Goal: Task Accomplishment & Management: Manage account settings

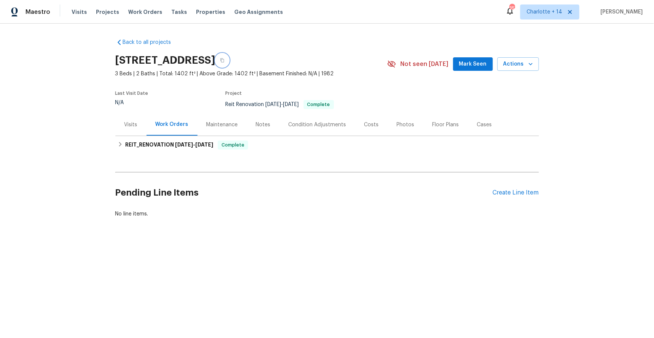
click at [224, 60] on icon "button" at bounding box center [222, 60] width 4 height 4
click at [203, 146] on span "7/14/25" at bounding box center [204, 144] width 18 height 5
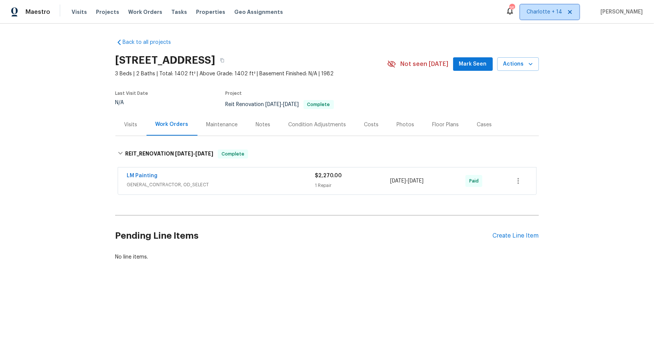
click at [573, 13] on icon at bounding box center [570, 12] width 6 height 6
click at [572, 13] on icon at bounding box center [570, 12] width 4 height 4
click at [540, 14] on span "Albuquerque, NM" at bounding box center [509, 11] width 106 height 7
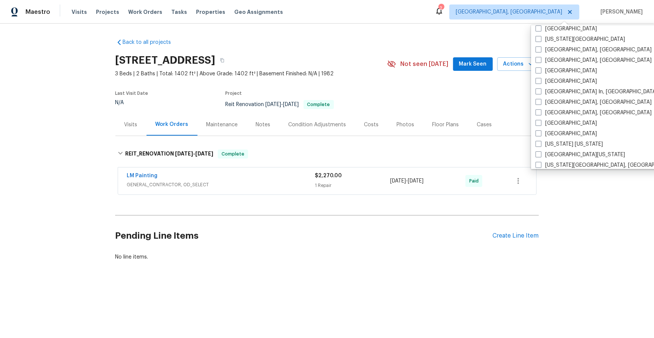
scroll to position [278, 0]
click at [537, 112] on span at bounding box center [538, 112] width 6 height 6
click at [537, 112] on input "[GEOGRAPHIC_DATA], [GEOGRAPHIC_DATA]" at bounding box center [537, 111] width 5 height 5
checkbox input "true"
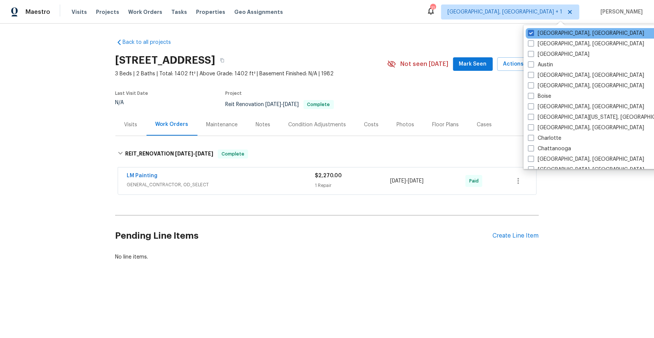
click at [527, 34] on div "Albuquerque, NM" at bounding box center [601, 33] width 151 height 10
click at [530, 34] on span at bounding box center [531, 33] width 6 height 6
click at [530, 34] on input "Albuquerque, NM" at bounding box center [530, 32] width 5 height 5
checkbox input "false"
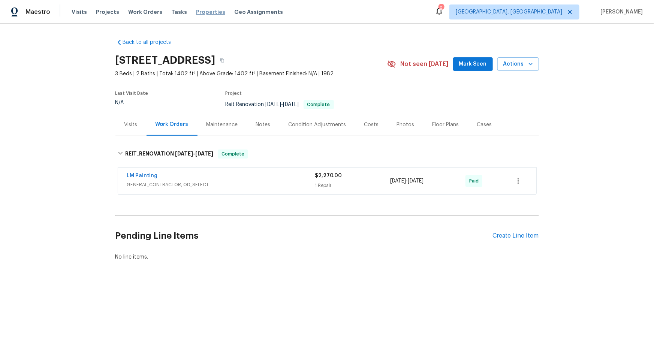
click at [197, 12] on span "Properties" at bounding box center [210, 11] width 29 height 7
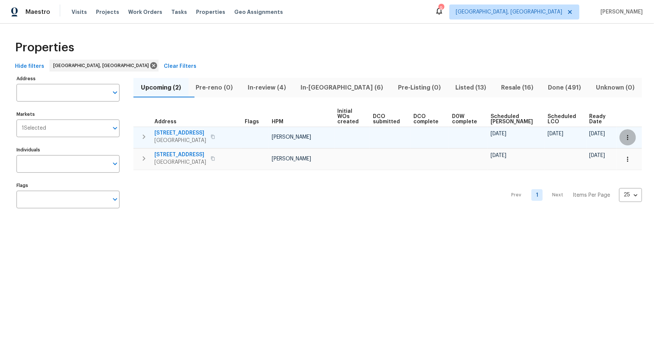
click at [627, 134] on icon "button" at bounding box center [627, 137] width 7 height 7
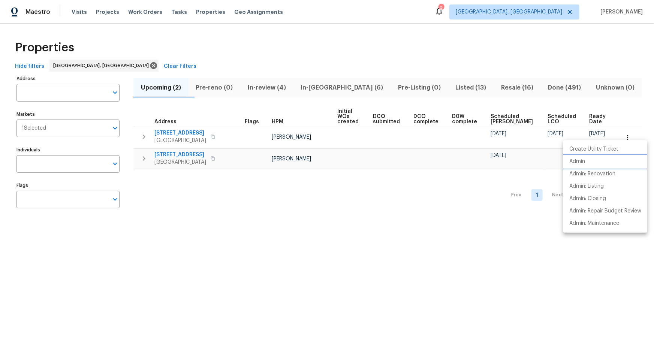
click at [585, 163] on p "Admin" at bounding box center [577, 162] width 16 height 8
click at [372, 210] on div at bounding box center [327, 169] width 654 height 338
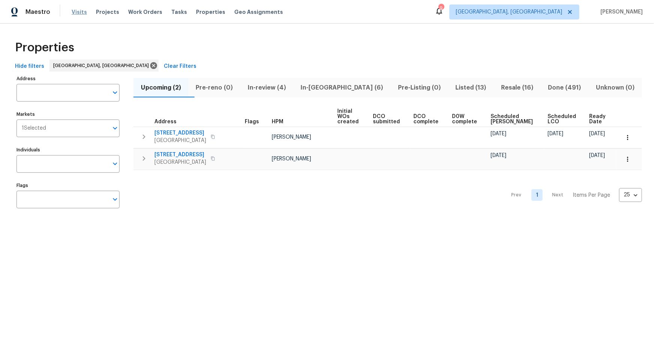
click at [77, 11] on span "Visits" at bounding box center [79, 11] width 15 height 7
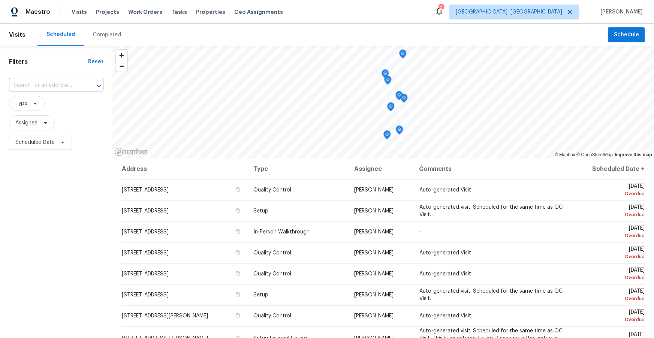
scroll to position [91, 0]
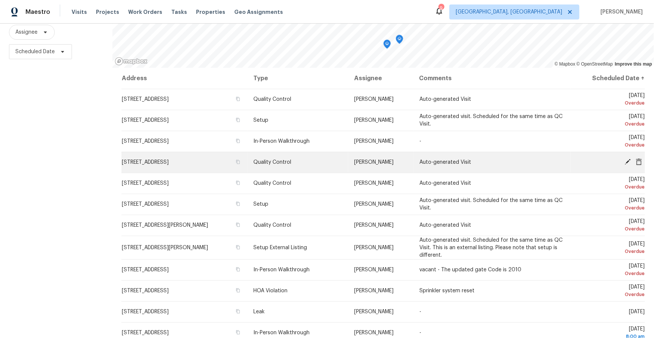
click at [639, 161] on icon at bounding box center [638, 161] width 7 height 7
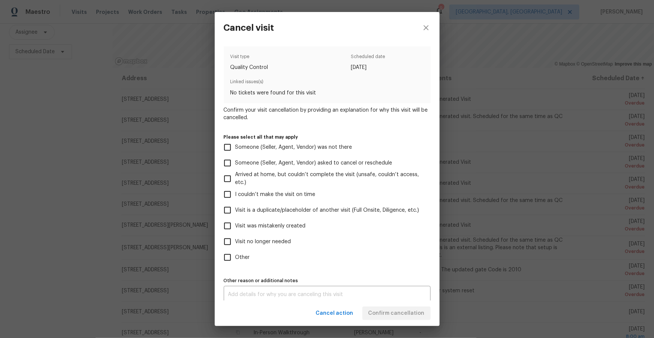
click at [263, 241] on span "Visit no longer needed" at bounding box center [263, 242] width 56 height 8
click at [235, 241] on input "Visit no longer needed" at bounding box center [228, 242] width 16 height 16
checkbox input "true"
click at [293, 226] on span "Visit was mistakenly created" at bounding box center [270, 226] width 70 height 8
click at [235, 226] on input "Visit was mistakenly created" at bounding box center [228, 226] width 16 height 16
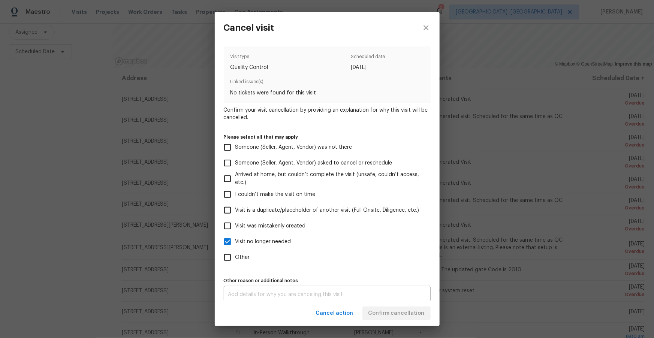
checkbox input "true"
click at [262, 238] on span "Visit no longer needed" at bounding box center [263, 242] width 56 height 8
click at [235, 238] on input "Visit no longer needed" at bounding box center [228, 242] width 16 height 16
checkbox input "false"
click at [410, 316] on span "Confirm cancellation" at bounding box center [396, 313] width 56 height 9
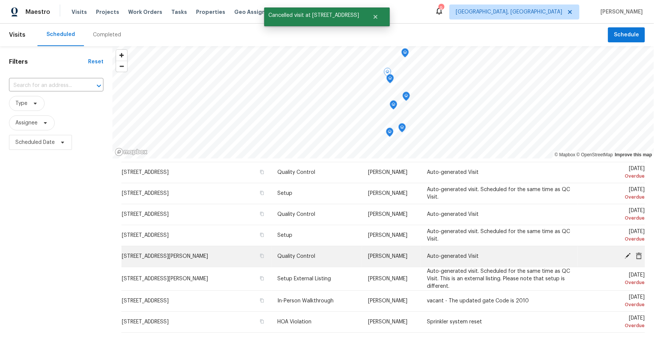
scroll to position [19, 0]
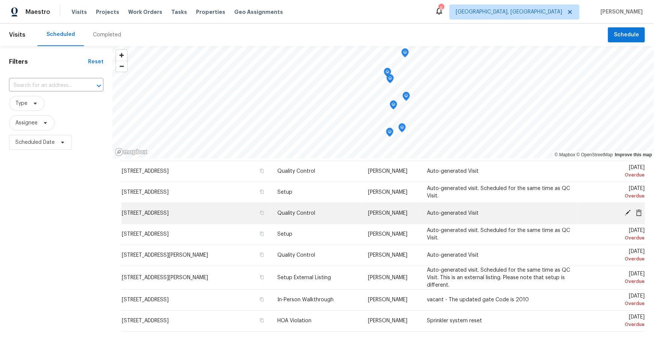
click at [639, 214] on icon at bounding box center [639, 212] width 6 height 7
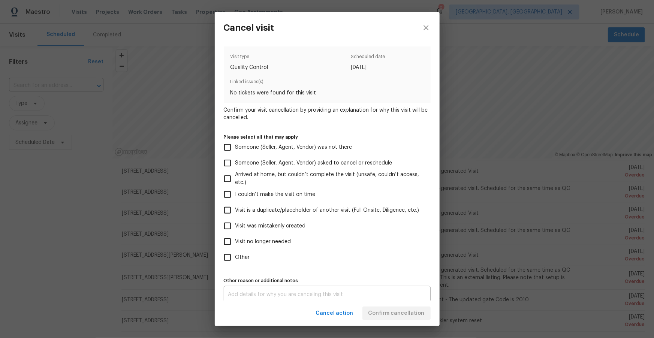
click at [294, 226] on span "Visit was mistakenly created" at bounding box center [270, 226] width 70 height 8
click at [235, 226] on input "Visit was mistakenly created" at bounding box center [228, 226] width 16 height 16
checkbox input "true"
click at [410, 313] on span "Confirm cancellation" at bounding box center [396, 313] width 56 height 9
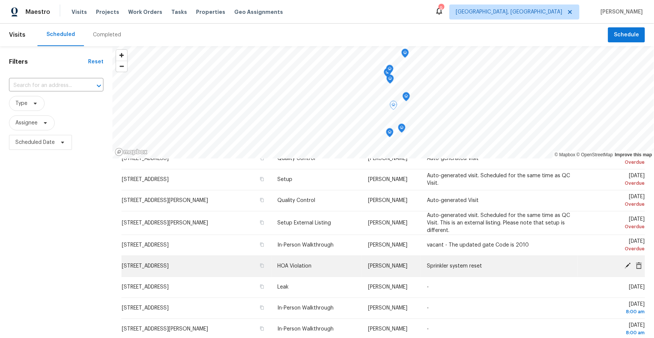
scroll to position [35, 0]
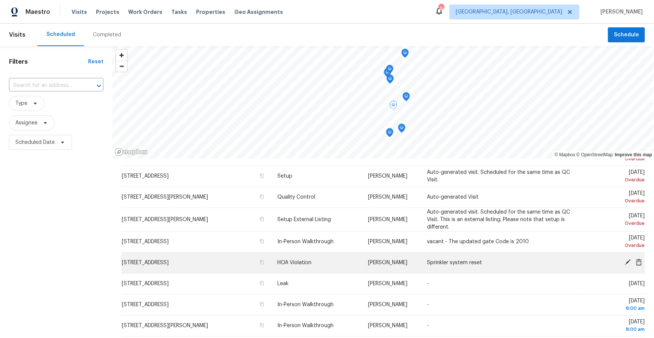
click at [626, 261] on icon at bounding box center [627, 262] width 7 height 7
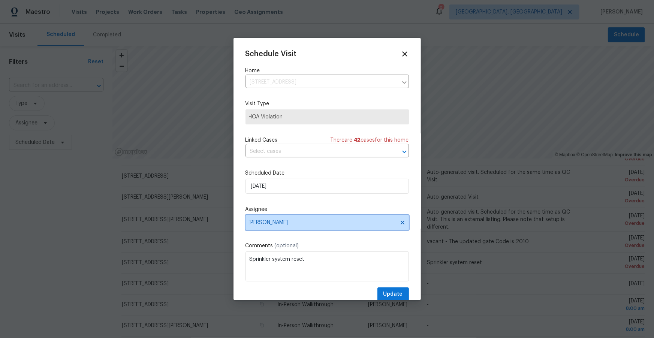
click at [294, 222] on span "Jeff Aniello" at bounding box center [322, 223] width 147 height 6
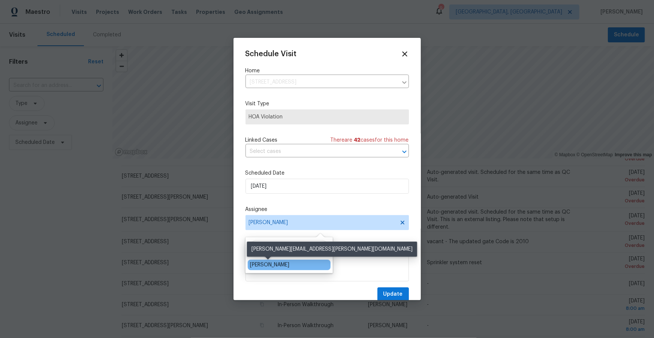
type input "ale"
click at [266, 266] on div "[PERSON_NAME]" at bounding box center [269, 264] width 39 height 7
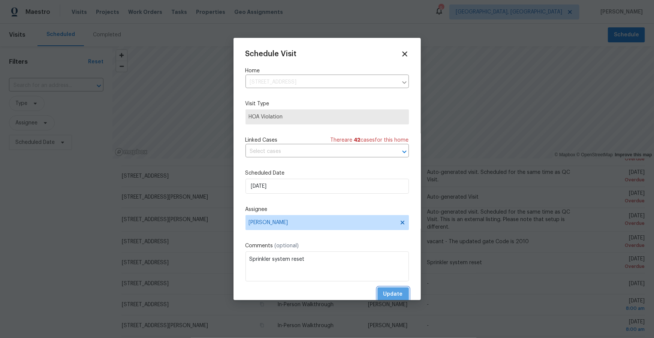
click at [396, 294] on span "Update" at bounding box center [392, 294] width 19 height 9
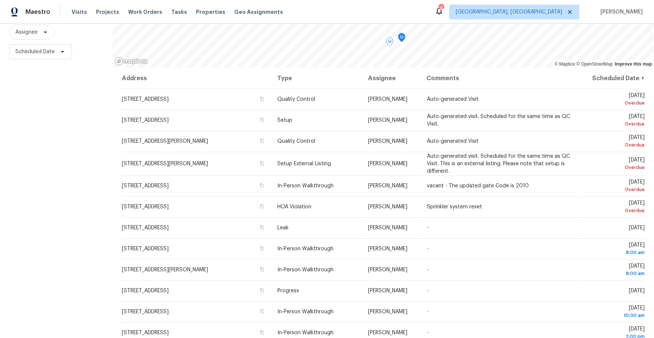
scroll to position [0, 0]
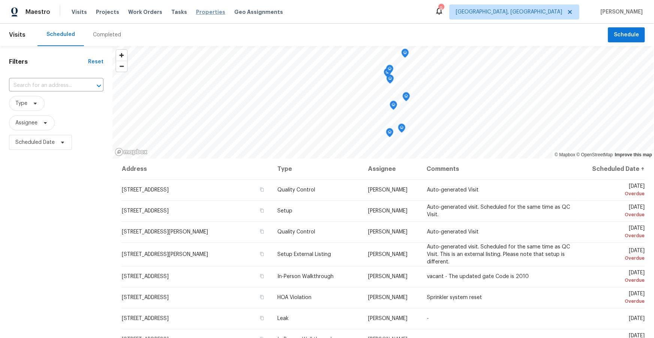
click at [204, 13] on span "Properties" at bounding box center [210, 11] width 29 height 7
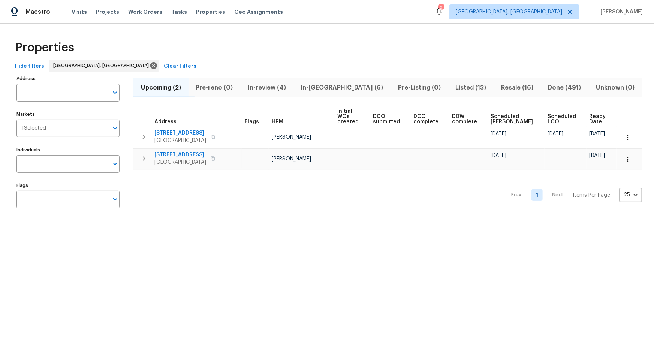
click at [275, 89] on span "In-review (4)" at bounding box center [267, 87] width 44 height 10
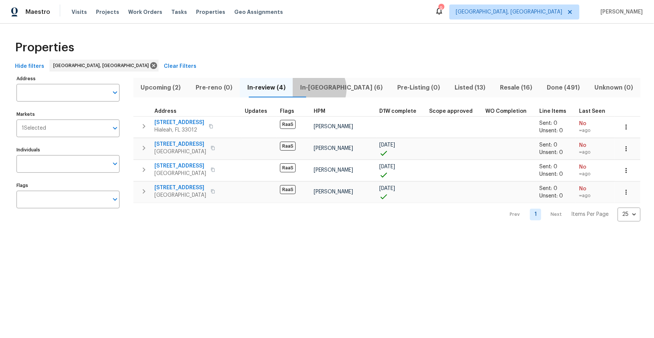
click at [327, 89] on span "In-reno (6)" at bounding box center [341, 87] width 88 height 10
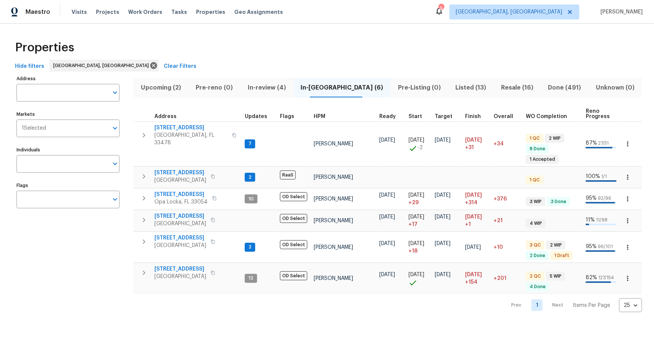
click at [458, 88] on span "Listed (13)" at bounding box center [471, 87] width 37 height 10
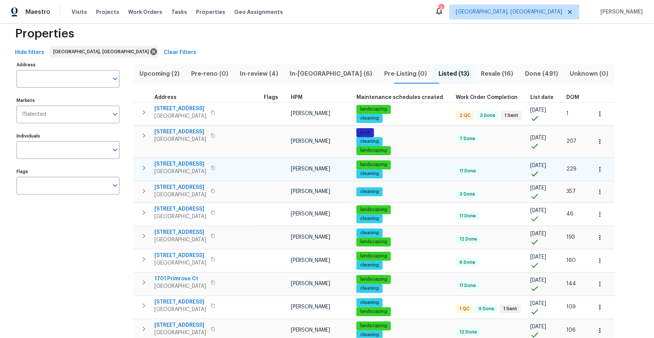
scroll to position [14, 0]
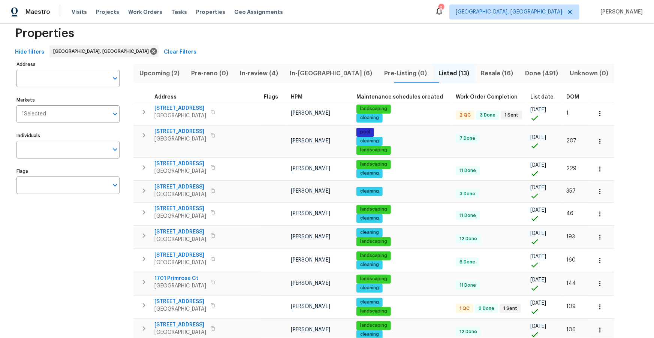
click at [566, 97] on span "DOM" at bounding box center [572, 96] width 13 height 5
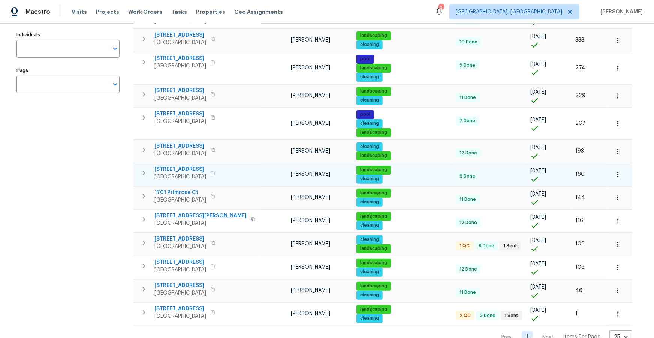
scroll to position [132, 0]
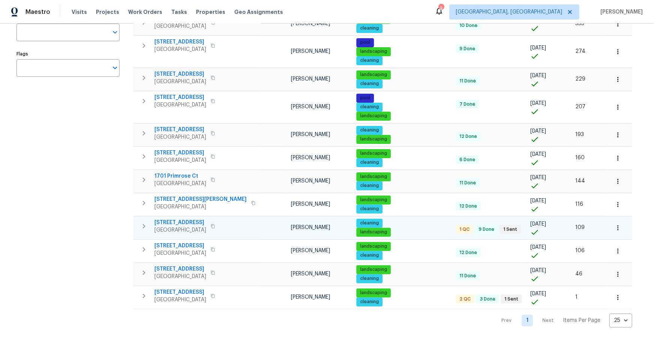
click at [238, 223] on div "10610 SW Westlawn Blvd Port Saint Lucie, FL 34987" at bounding box center [196, 226] width 84 height 15
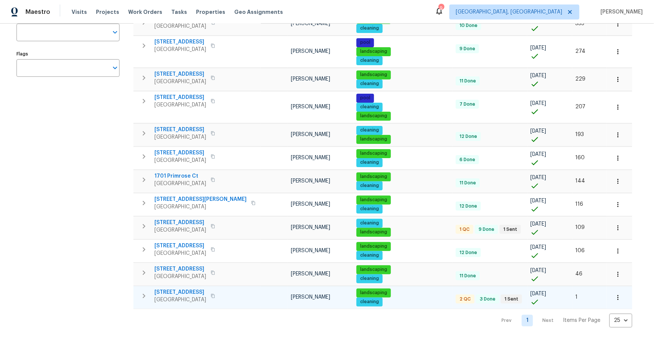
click at [240, 293] on td "11087 NW 46th Dr Coral Springs, FL 33076" at bounding box center [196, 295] width 127 height 19
click at [206, 293] on span "11087 NW 46th Dr" at bounding box center [180, 292] width 52 height 7
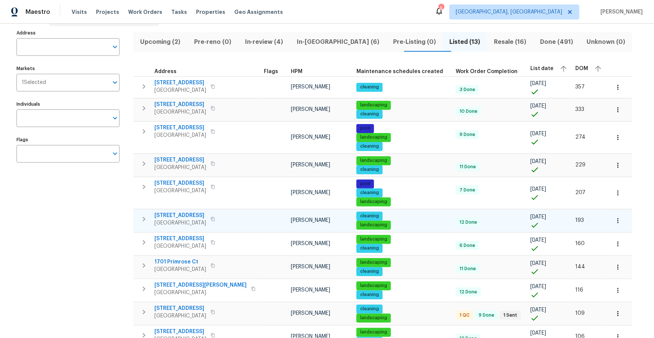
scroll to position [0, 0]
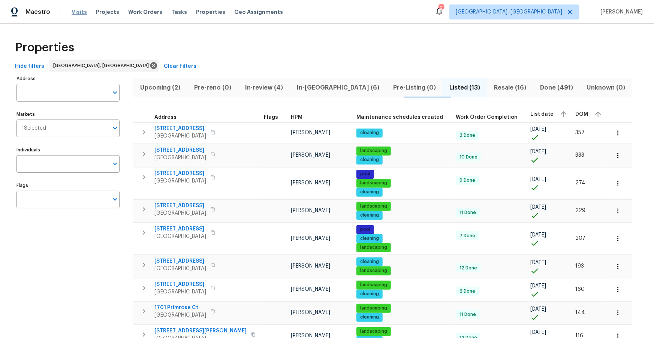
click at [75, 12] on span "Visits" at bounding box center [79, 11] width 15 height 7
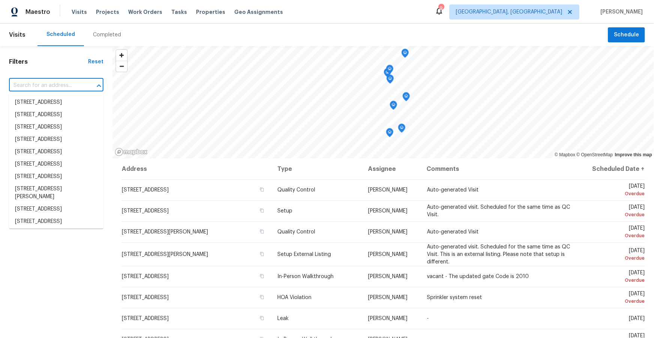
click at [40, 88] on input "text" at bounding box center [45, 86] width 73 height 12
paste input "22226 SW 65th Ter, Boca Raton, FL 33428"
type input "22226 SW 65th Ter, Boca Raton, FL 33428"
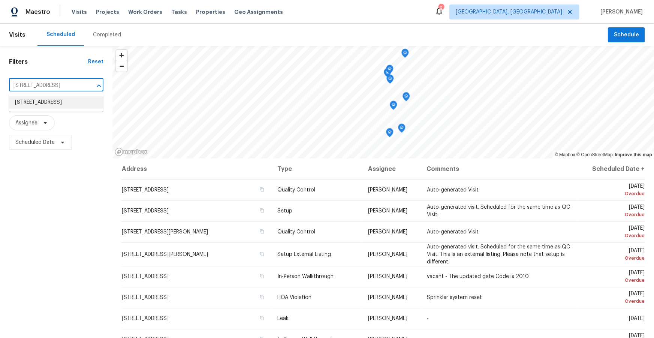
click at [42, 102] on li "22226 SW 65th Ter, Boca Raton, FL 33428" at bounding box center [56, 102] width 94 height 12
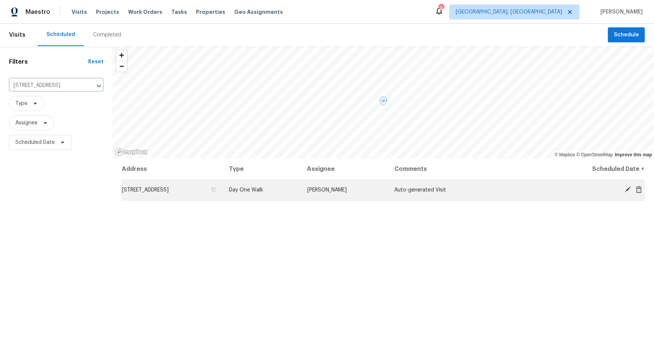
click at [628, 187] on icon at bounding box center [627, 189] width 7 height 7
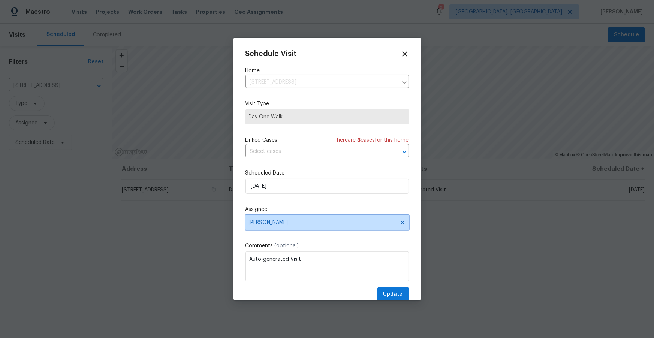
click at [283, 225] on span "[PERSON_NAME]" at bounding box center [322, 223] width 147 height 6
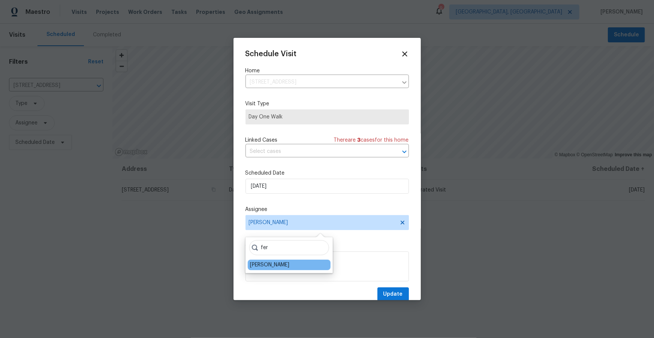
type input "fer"
click at [262, 263] on div "Fernando Ortiz" at bounding box center [269, 264] width 39 height 7
click at [401, 292] on span "Update" at bounding box center [392, 294] width 19 height 9
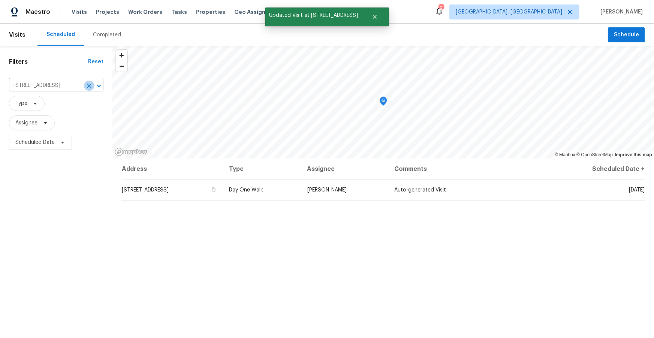
click at [90, 86] on icon "Clear" at bounding box center [88, 85] width 7 height 7
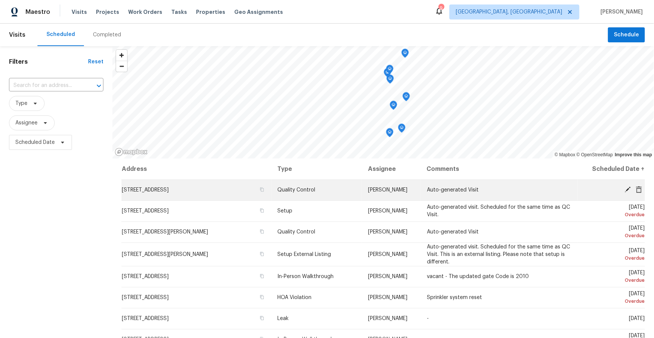
click at [627, 188] on icon at bounding box center [627, 189] width 7 height 7
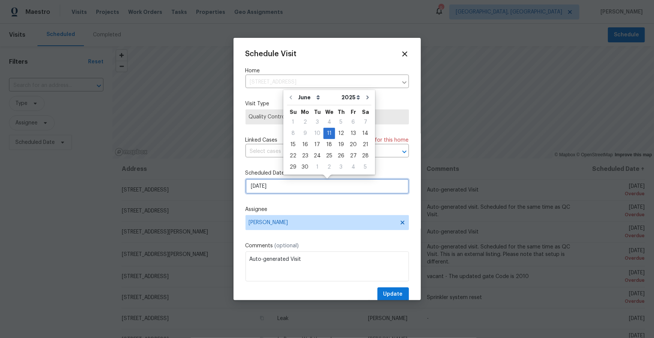
click at [317, 189] on input "6/11/2025" at bounding box center [326, 186] width 163 height 15
click at [365, 98] on icon "Go to next month" at bounding box center [368, 97] width 6 height 6
type input "7/11/2025"
select select "6"
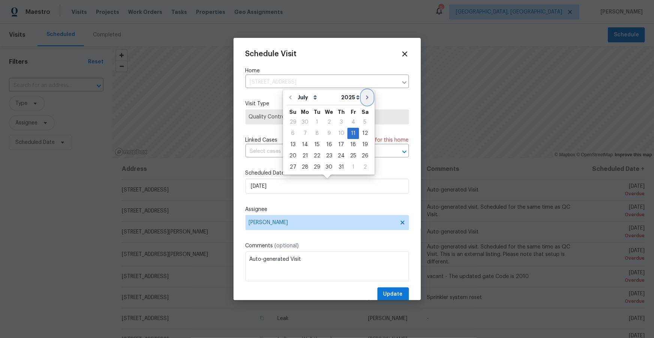
click at [364, 97] on icon "Go to next month" at bounding box center [367, 97] width 6 height 6
type input "8/11/2025"
select select "7"
click at [325, 157] on div "27" at bounding box center [329, 156] width 12 height 10
type input "8/27/2025"
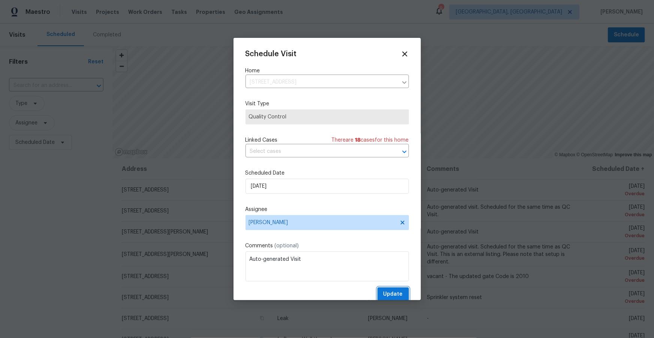
click at [386, 295] on span "Update" at bounding box center [392, 294] width 19 height 9
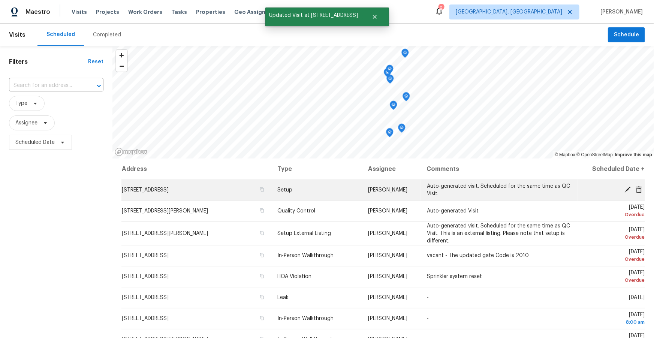
click at [626, 190] on icon at bounding box center [628, 190] width 6 height 6
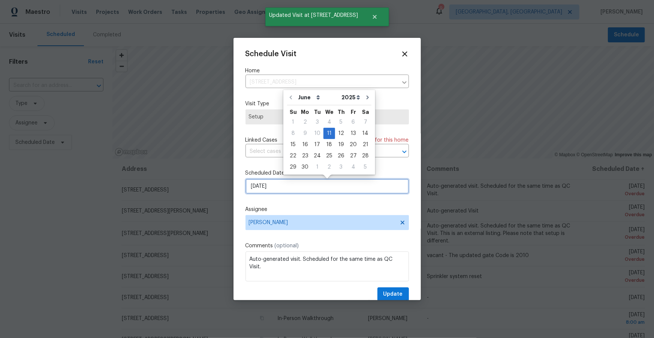
click at [336, 184] on input "6/11/2025" at bounding box center [326, 186] width 163 height 15
click at [365, 99] on icon "Go to next month" at bounding box center [368, 97] width 6 height 6
type input "7/11/2025"
select select "6"
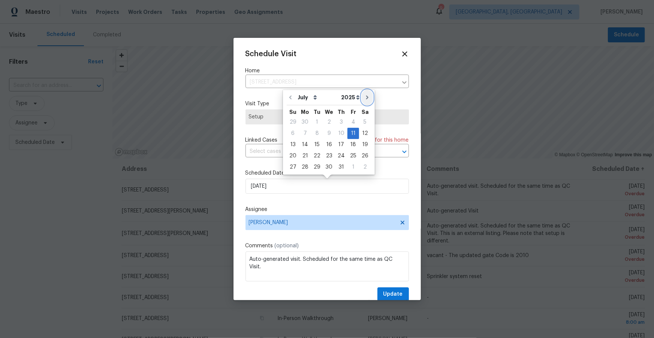
click at [366, 99] on icon "Go to next month" at bounding box center [367, 98] width 2 height 4
type input "8/11/2025"
select select "7"
click at [326, 154] on div "27" at bounding box center [329, 156] width 12 height 10
type input "8/27/2025"
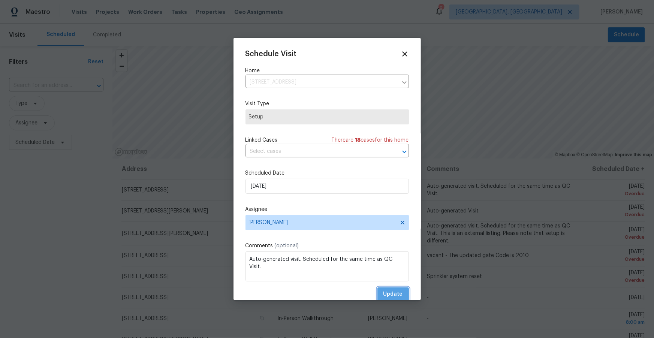
click at [394, 298] on span "Update" at bounding box center [392, 294] width 19 height 9
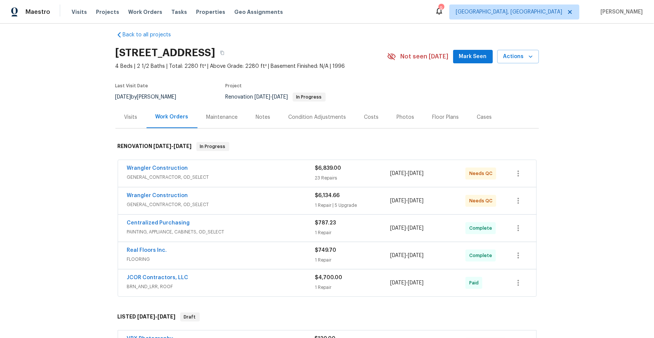
scroll to position [4, 0]
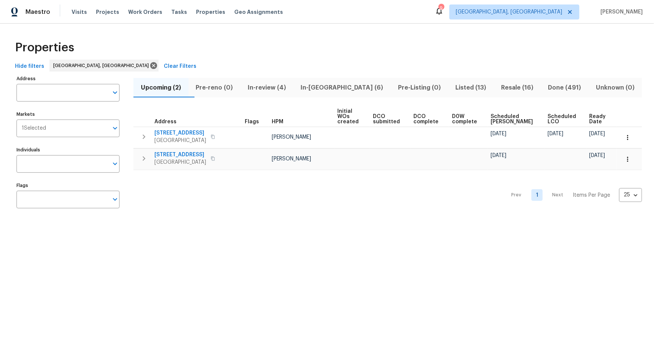
click at [341, 88] on span "In-reno (6)" at bounding box center [342, 87] width 88 height 10
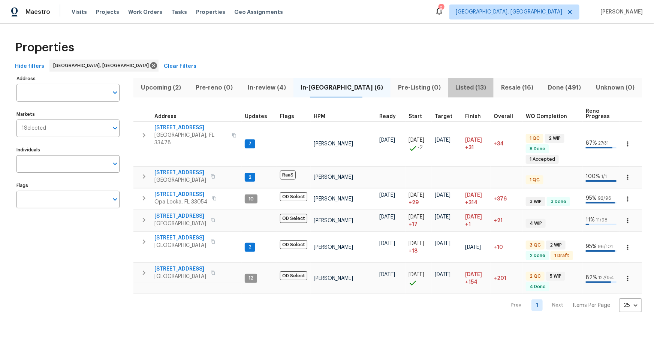
click at [453, 86] on span "Listed (13)" at bounding box center [471, 87] width 37 height 10
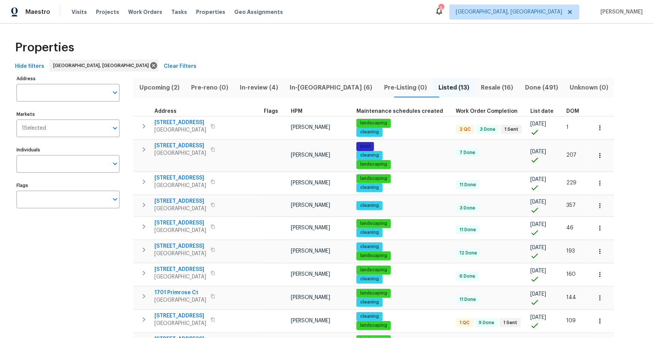
click at [480, 84] on span "Resale (16)" at bounding box center [497, 87] width 35 height 10
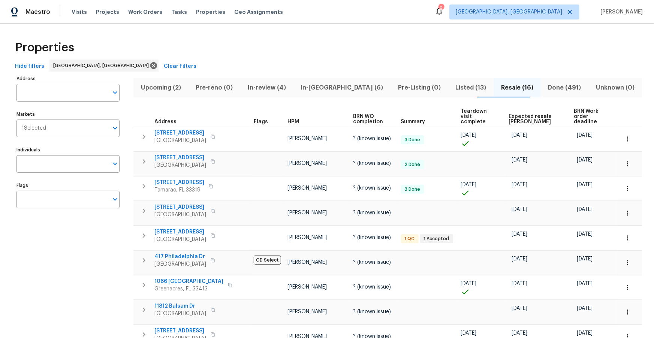
click at [551, 89] on span "Done (491)" at bounding box center [564, 87] width 39 height 10
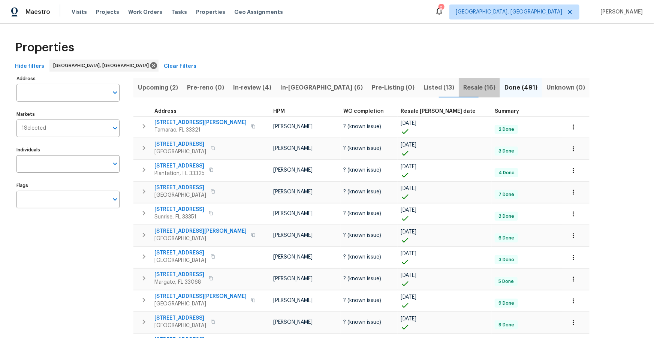
click at [463, 89] on span "Resale (16)" at bounding box center [479, 87] width 32 height 10
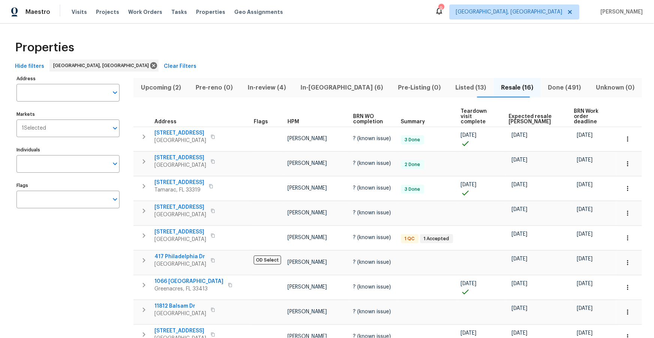
click at [197, 13] on span "Properties" at bounding box center [210, 11] width 29 height 7
click at [103, 13] on span "Projects" at bounding box center [107, 11] width 23 height 7
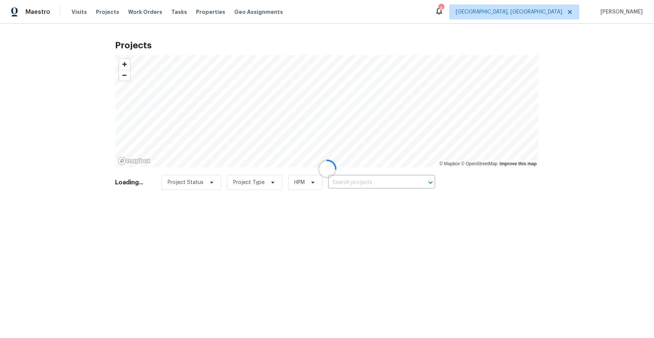
click at [360, 186] on div at bounding box center [327, 169] width 654 height 338
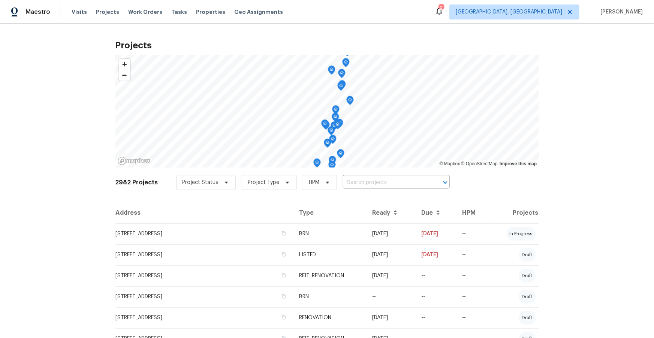
click at [367, 182] on input "text" at bounding box center [386, 183] width 86 height 12
type input "1172 moyle"
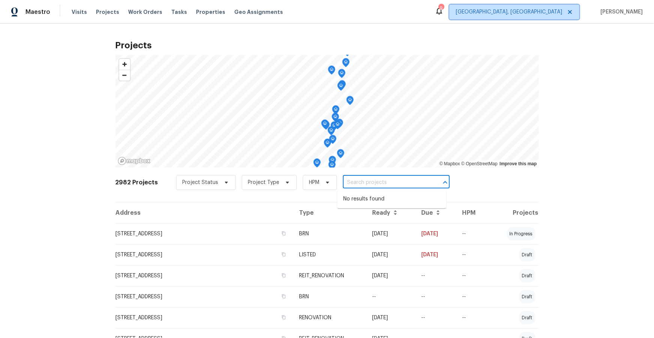
click at [562, 14] on span "[GEOGRAPHIC_DATA], [GEOGRAPHIC_DATA]" at bounding box center [509, 11] width 106 height 7
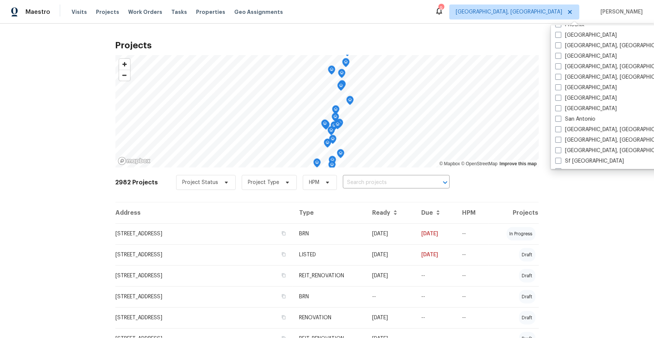
scroll to position [502, 0]
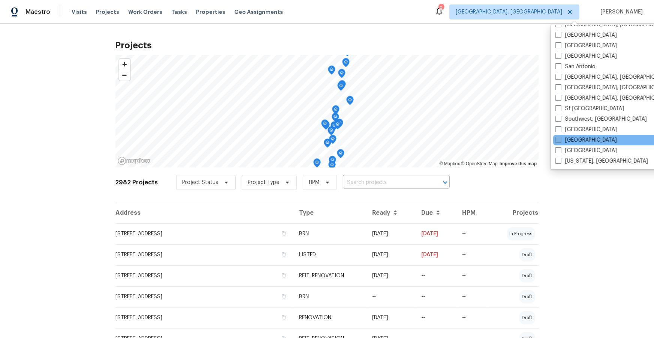
click at [571, 138] on label "Tampa" at bounding box center [585, 139] width 61 height 7
click at [560, 138] on input "Tampa" at bounding box center [557, 138] width 5 height 5
checkbox input "true"
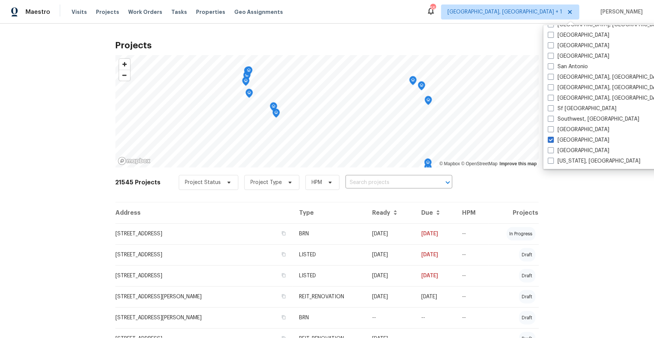
click at [357, 184] on input "text" at bounding box center [388, 183] width 86 height 12
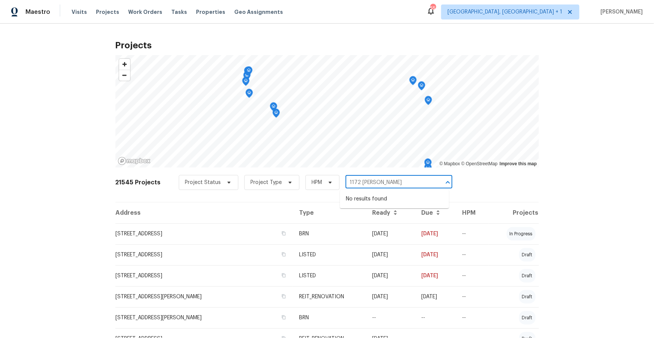
type input "1172 moyle"
click at [558, 10] on span "Miami, FL + 1" at bounding box center [504, 11] width 115 height 7
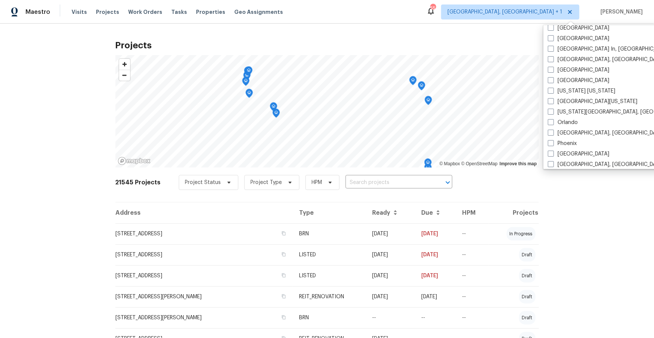
scroll to position [351, 0]
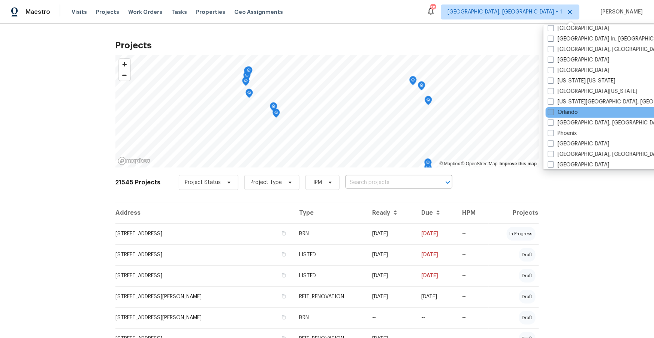
click at [552, 113] on span at bounding box center [551, 112] width 6 height 6
click at [552, 113] on input "Orlando" at bounding box center [550, 111] width 5 height 5
checkbox input "true"
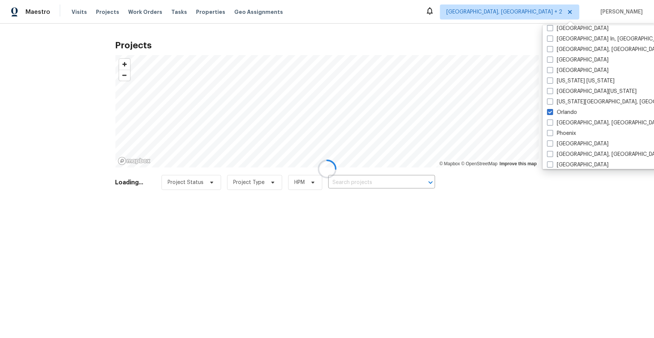
click at [387, 184] on div at bounding box center [327, 169] width 654 height 338
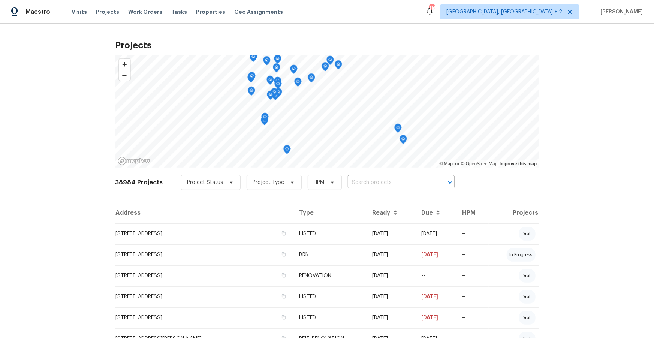
click at [387, 184] on input "text" at bounding box center [391, 183] width 86 height 12
type input "1172 moyle"
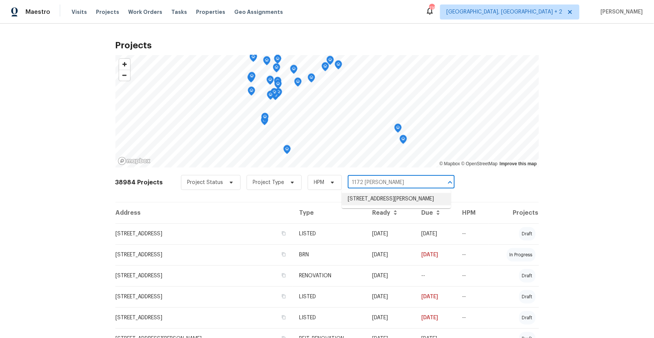
click at [412, 200] on li "1172 Moyle Way, Mascotte, FL 34753" at bounding box center [396, 199] width 109 height 12
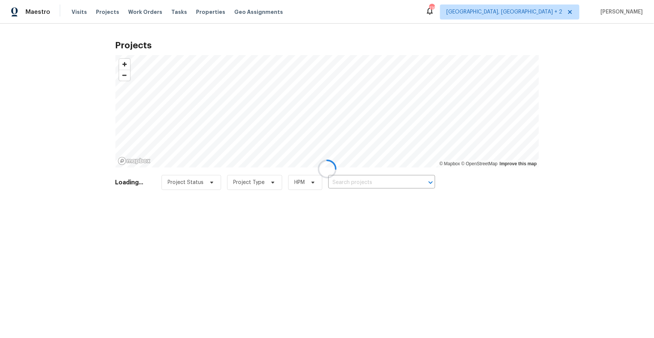
type input "1172 Moyle Way, Mascotte, FL 34753"
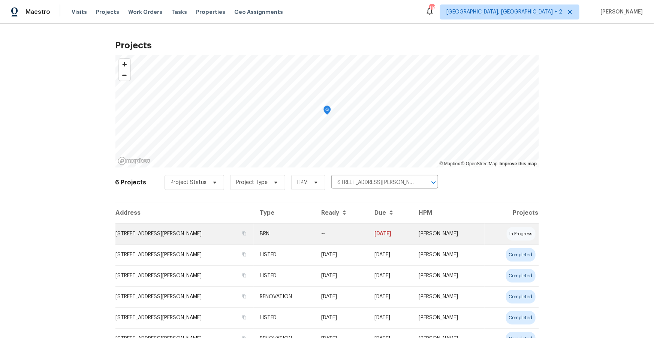
click at [167, 233] on td "1172 Moyle Way, Mascotte, FL 34753" at bounding box center [184, 233] width 138 height 21
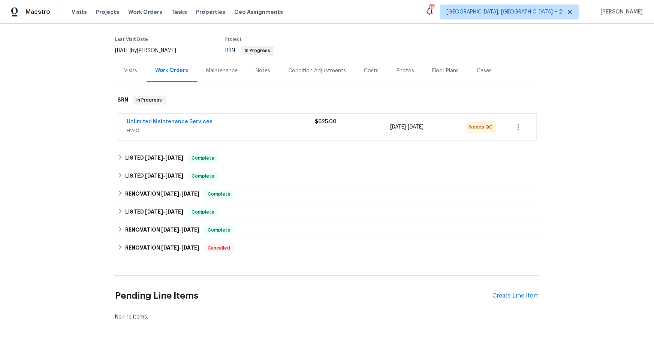
scroll to position [55, 0]
click at [187, 120] on link "Unlimited Maintenance Services" at bounding box center [170, 120] width 86 height 5
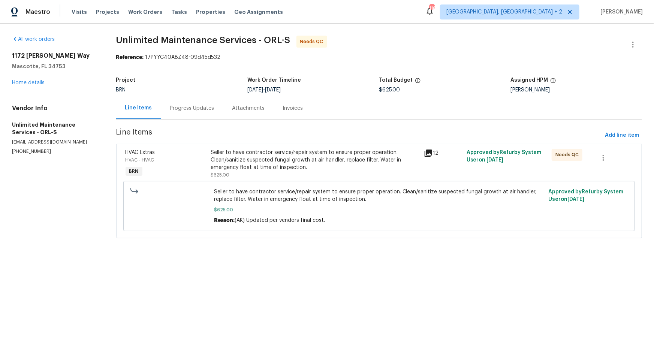
click at [189, 110] on div "Progress Updates" at bounding box center [192, 108] width 44 height 7
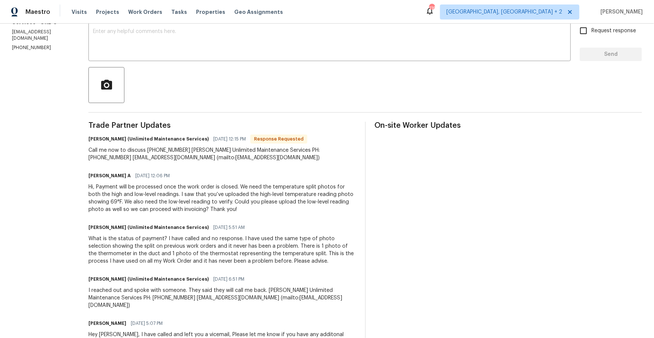
scroll to position [133, 0]
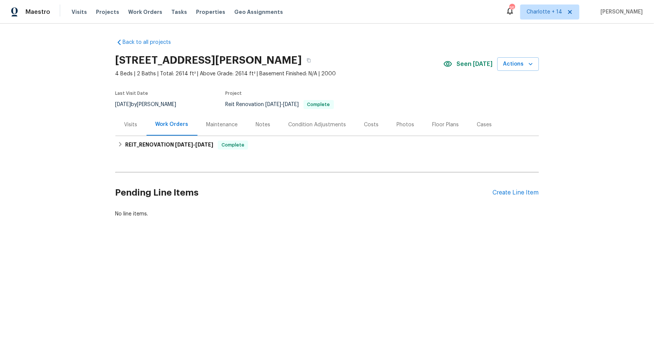
click at [366, 123] on div "Costs" at bounding box center [371, 124] width 15 height 7
